Goal: Information Seeking & Learning: Learn about a topic

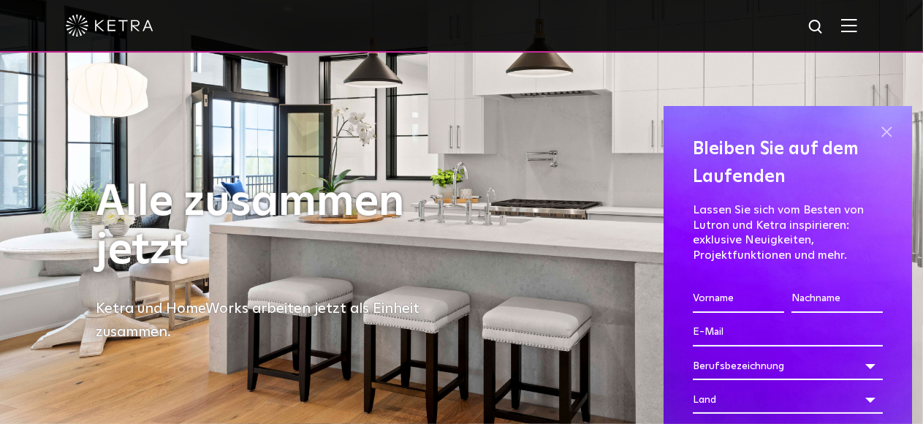
click at [876, 127] on span at bounding box center [887, 132] width 22 height 22
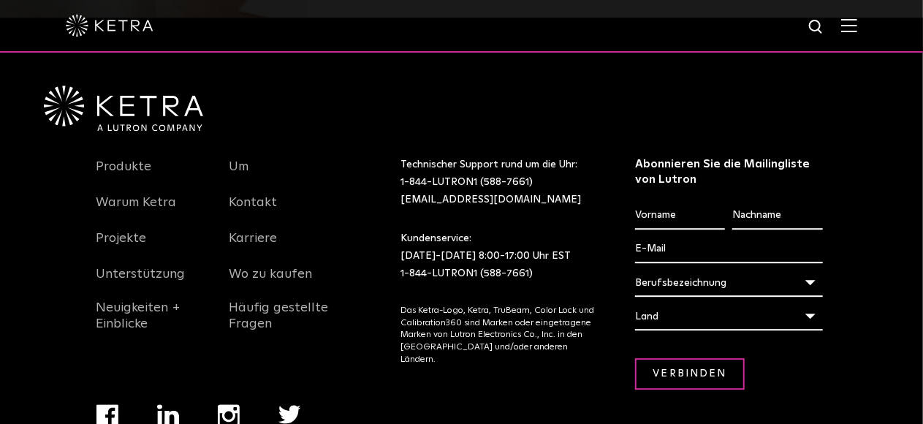
scroll to position [2013, 0]
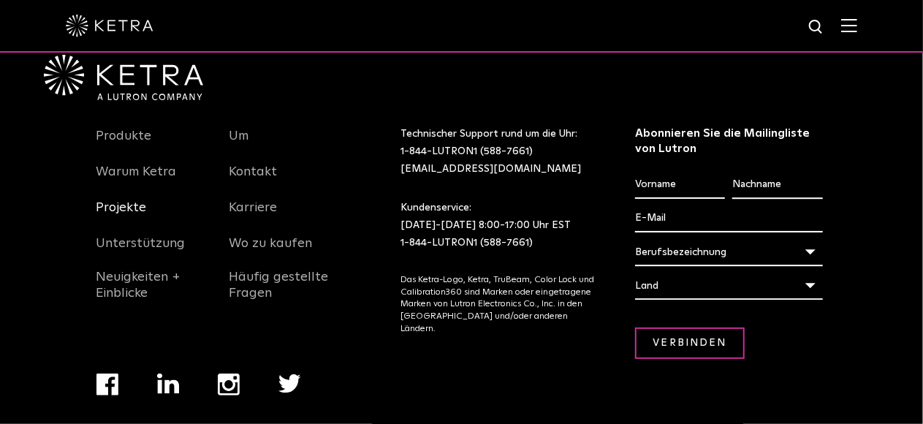
click at [134, 212] on font "Projekte" at bounding box center [121, 207] width 50 height 13
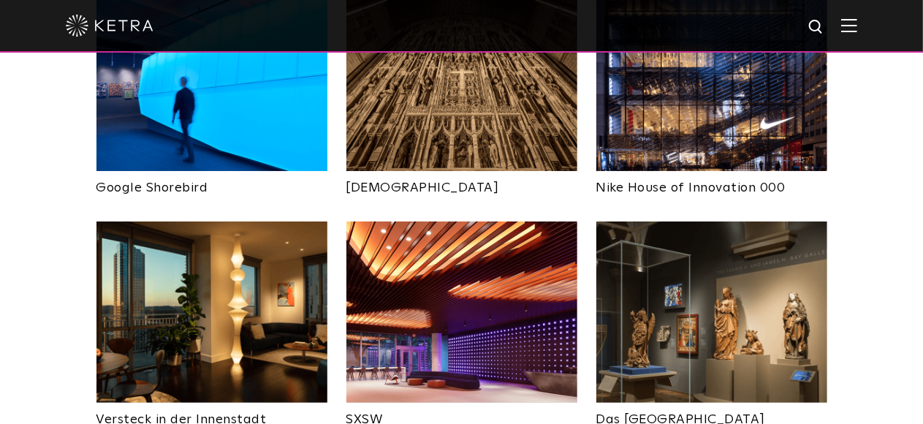
scroll to position [1216, 0]
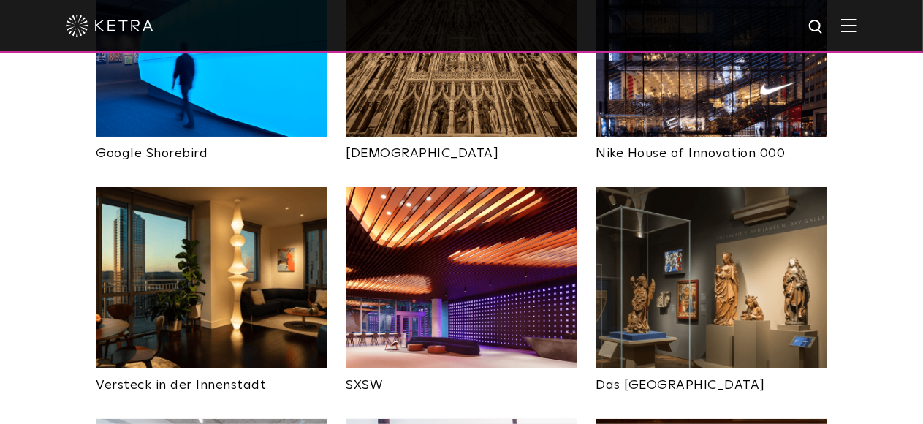
click at [213, 235] on img at bounding box center [211, 277] width 231 height 181
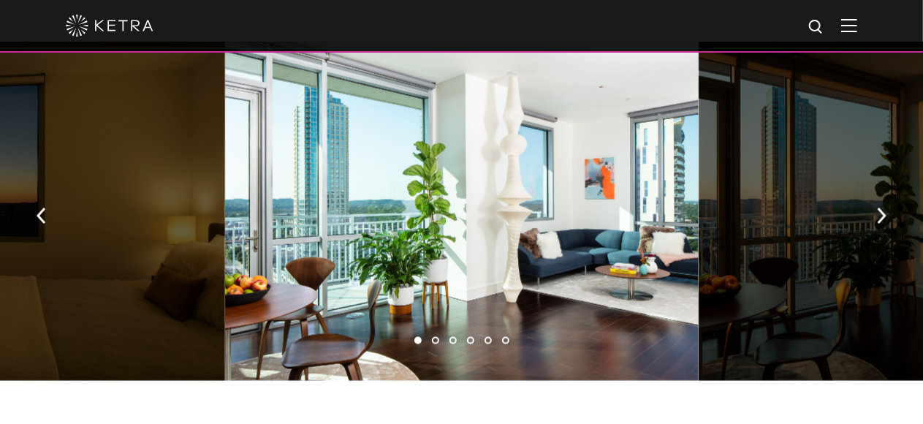
scroll to position [1041, 0]
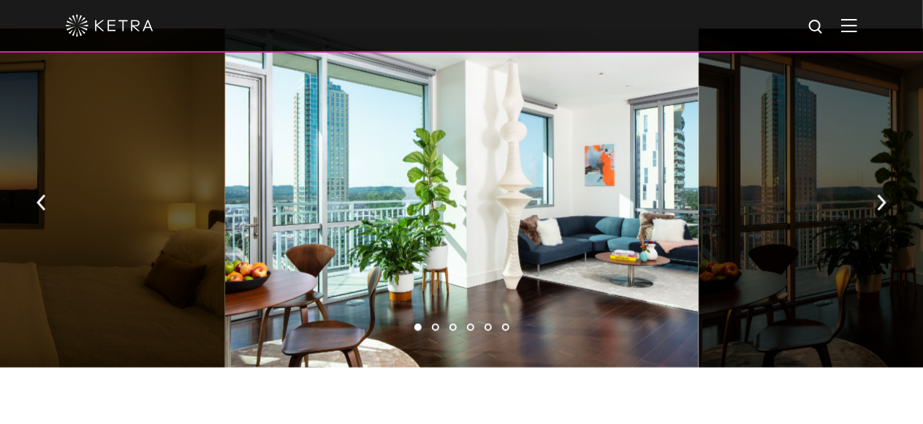
click at [434, 327] on li "2" at bounding box center [435, 327] width 7 height 7
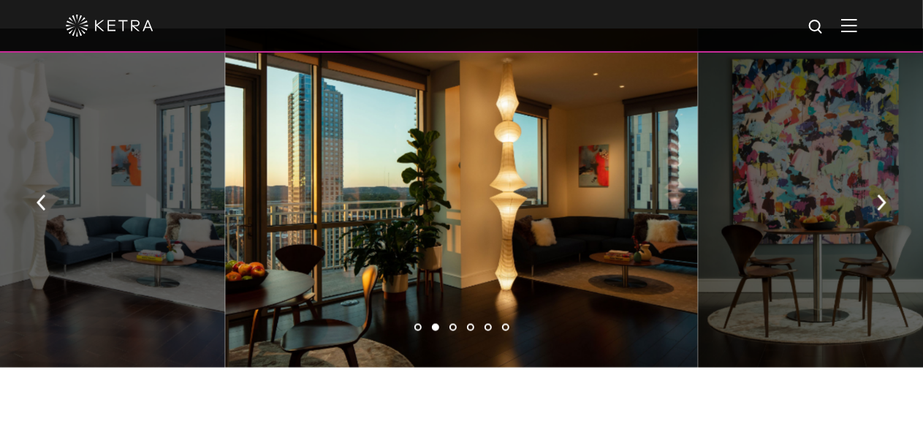
click at [453, 329] on li "3" at bounding box center [453, 327] width 7 height 7
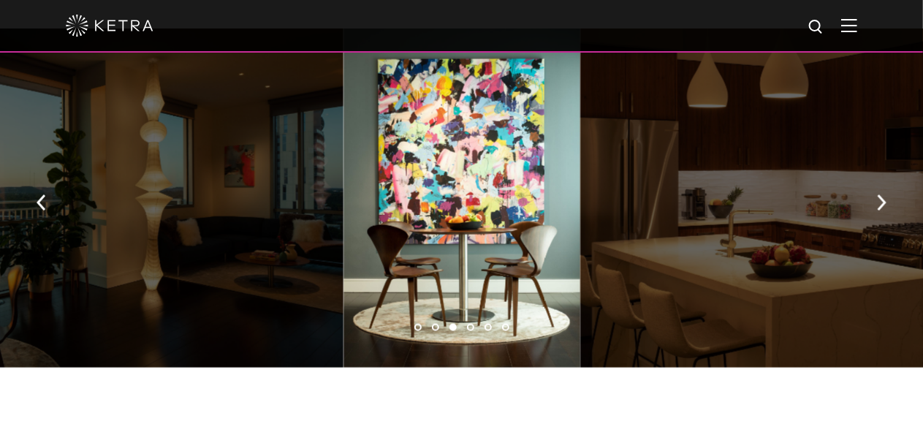
click at [469, 327] on li "4" at bounding box center [470, 327] width 7 height 7
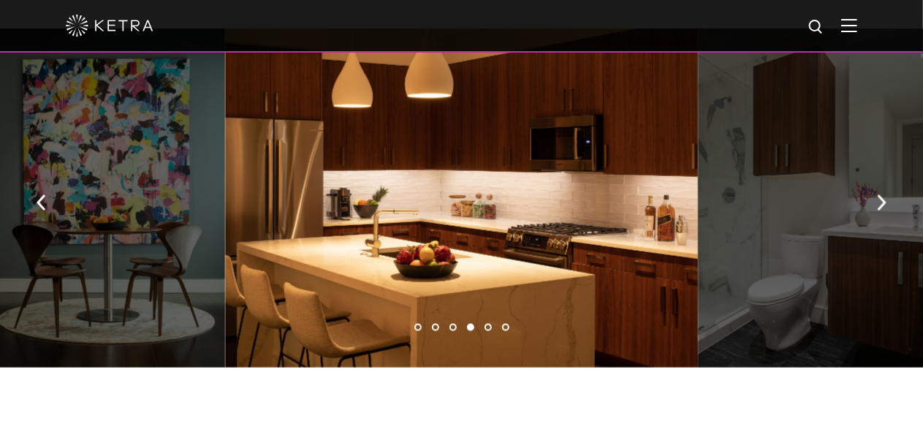
click at [487, 331] on li "5" at bounding box center [488, 327] width 7 height 7
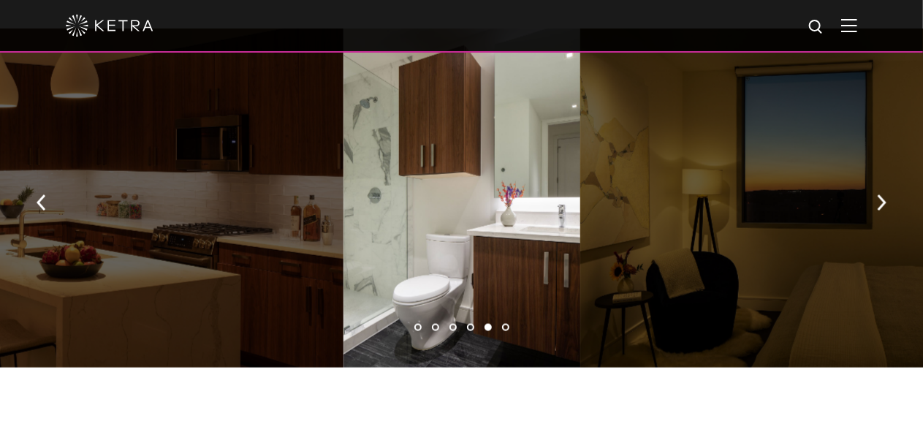
click at [503, 330] on li "6" at bounding box center [505, 327] width 7 height 7
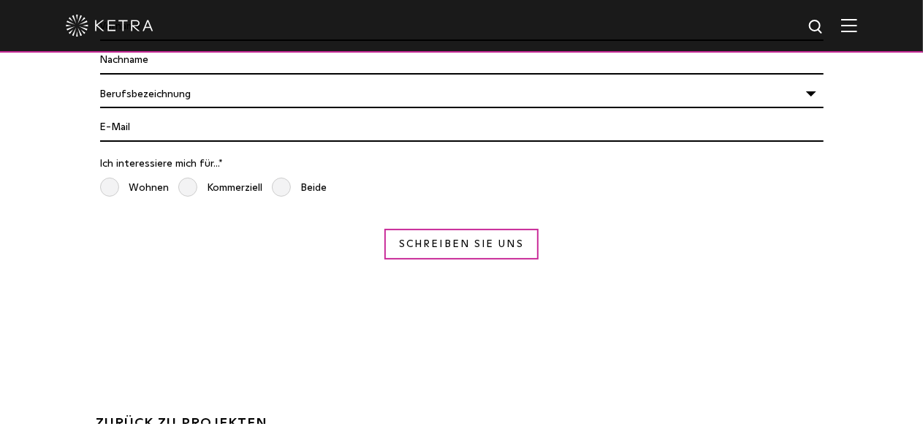
scroll to position [3976, 0]
